Goal: Information Seeking & Learning: Learn about a topic

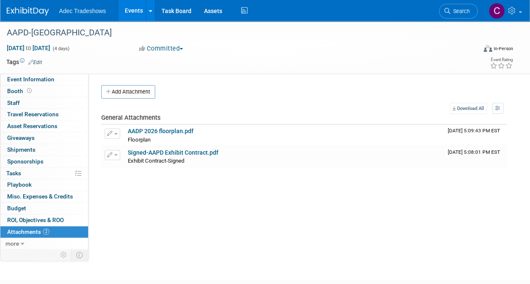
click at [127, 15] on link "Events" at bounding box center [133, 10] width 31 height 21
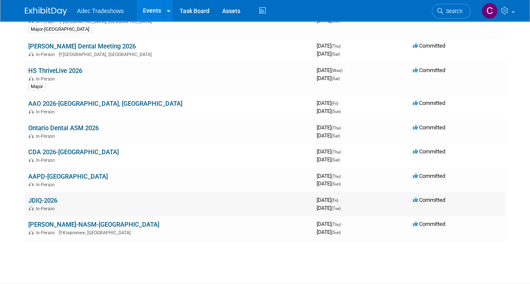
scroll to position [211, 0]
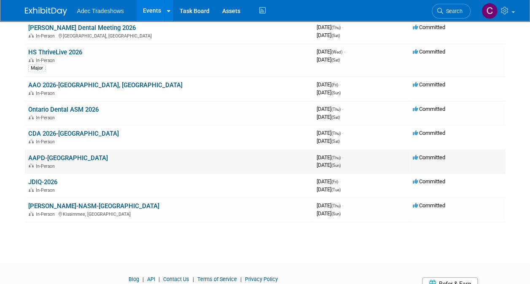
click at [49, 162] on div "In-Person" at bounding box center [169, 165] width 282 height 7
click at [51, 157] on link "AAPD-[GEOGRAPHIC_DATA]" at bounding box center [68, 158] width 80 height 8
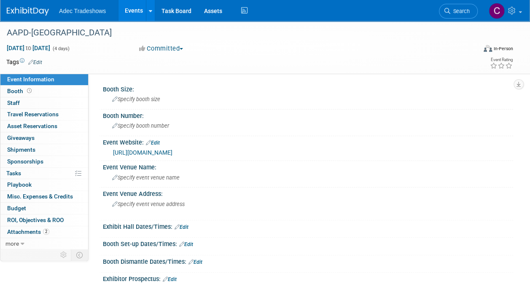
click at [172, 154] on link "https://www.aapd.org/education/aapd-2026/" at bounding box center [142, 152] width 59 height 7
click at [445, 100] on div "Specify booth size" at bounding box center [307, 99] width 397 height 13
